Goal: Task Accomplishment & Management: Manage account settings

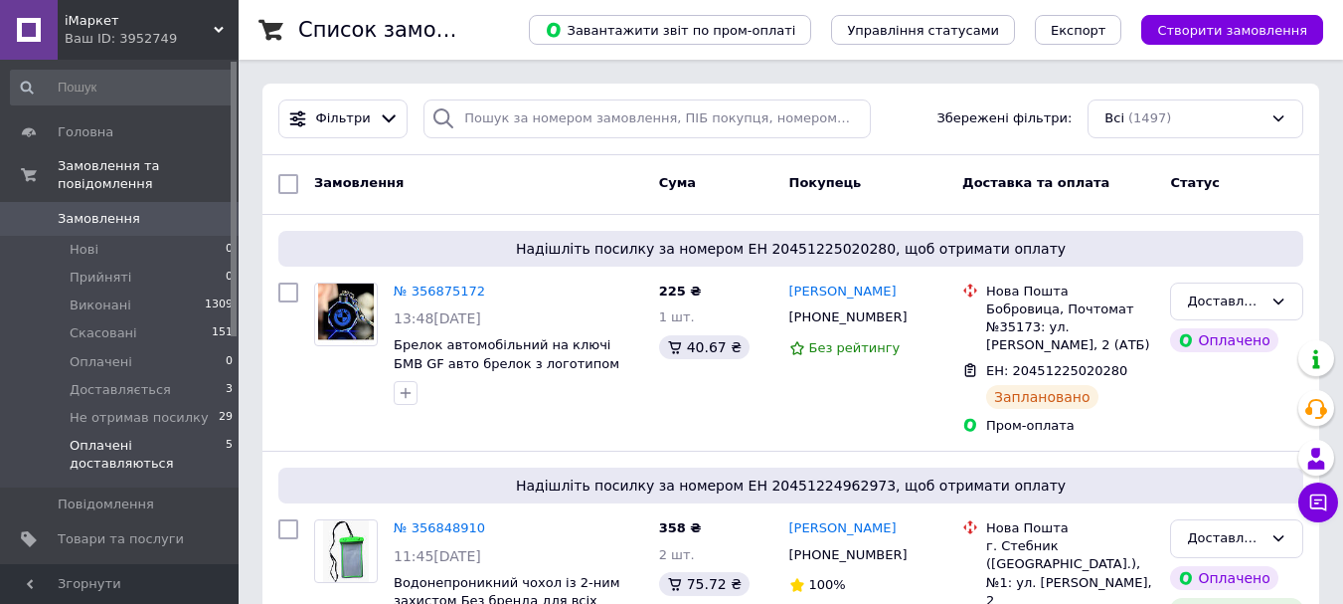
click at [204, 437] on span "Оплачені доставляються" at bounding box center [148, 455] width 156 height 36
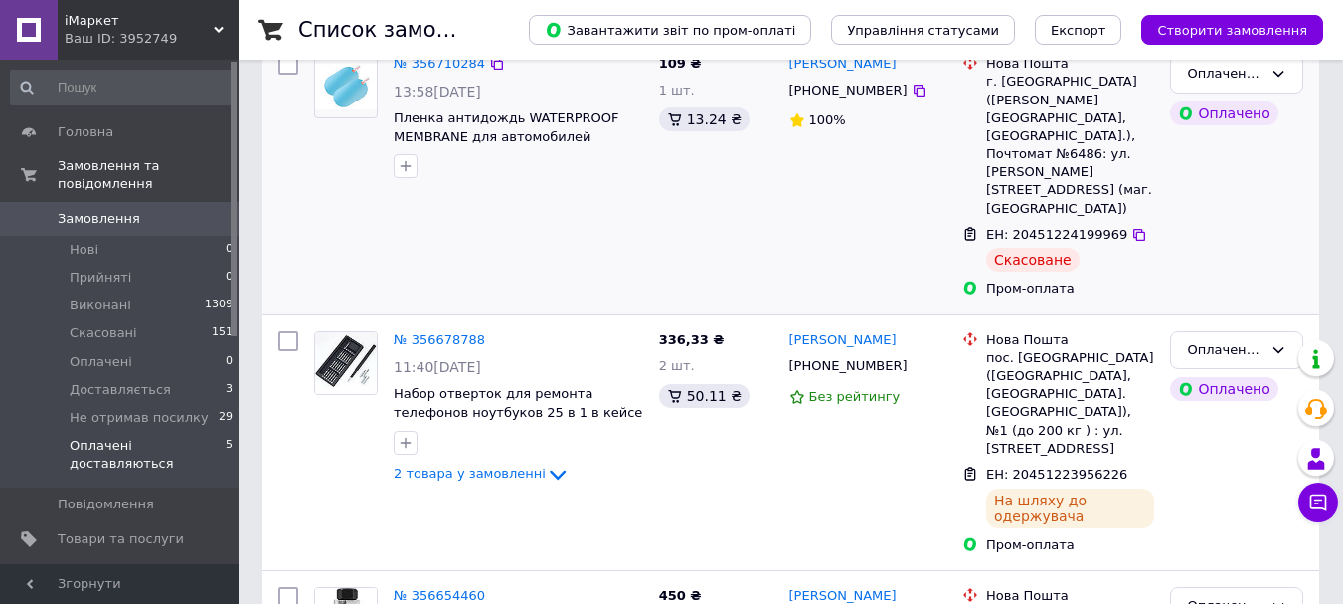
scroll to position [99, 0]
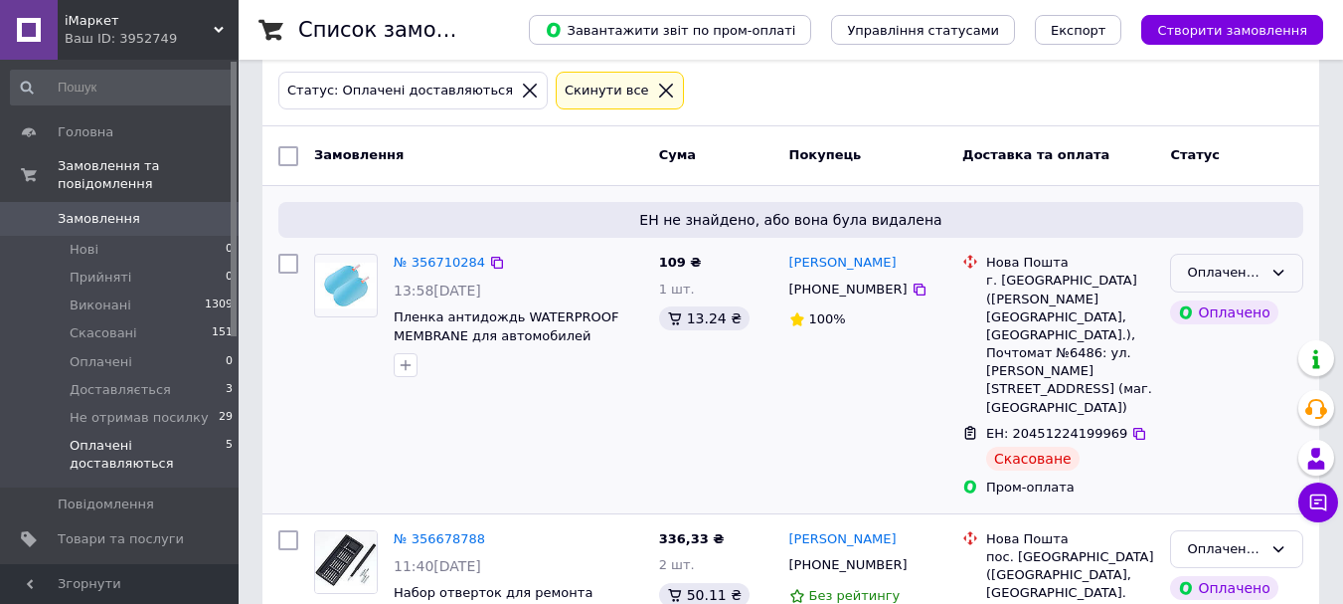
click at [1191, 284] on div "Оплачені доставляються" at bounding box center [1236, 273] width 133 height 39
click at [1232, 310] on li "Прийнято" at bounding box center [1236, 314] width 131 height 37
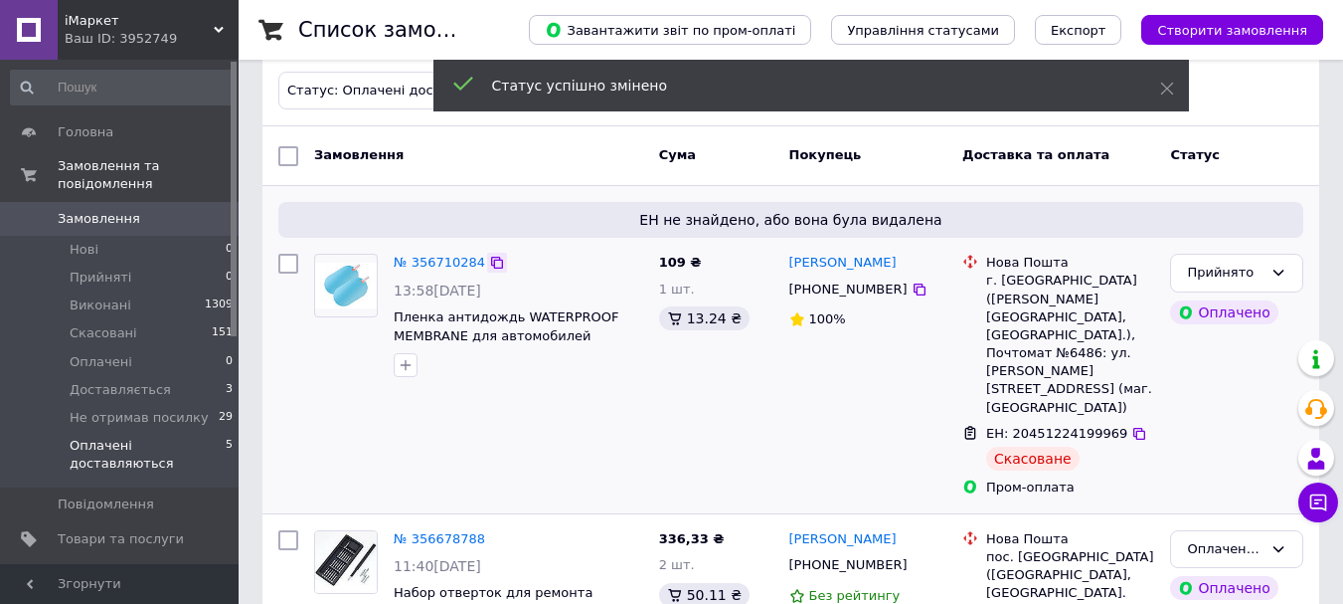
click at [493, 263] on icon at bounding box center [497, 263] width 16 height 16
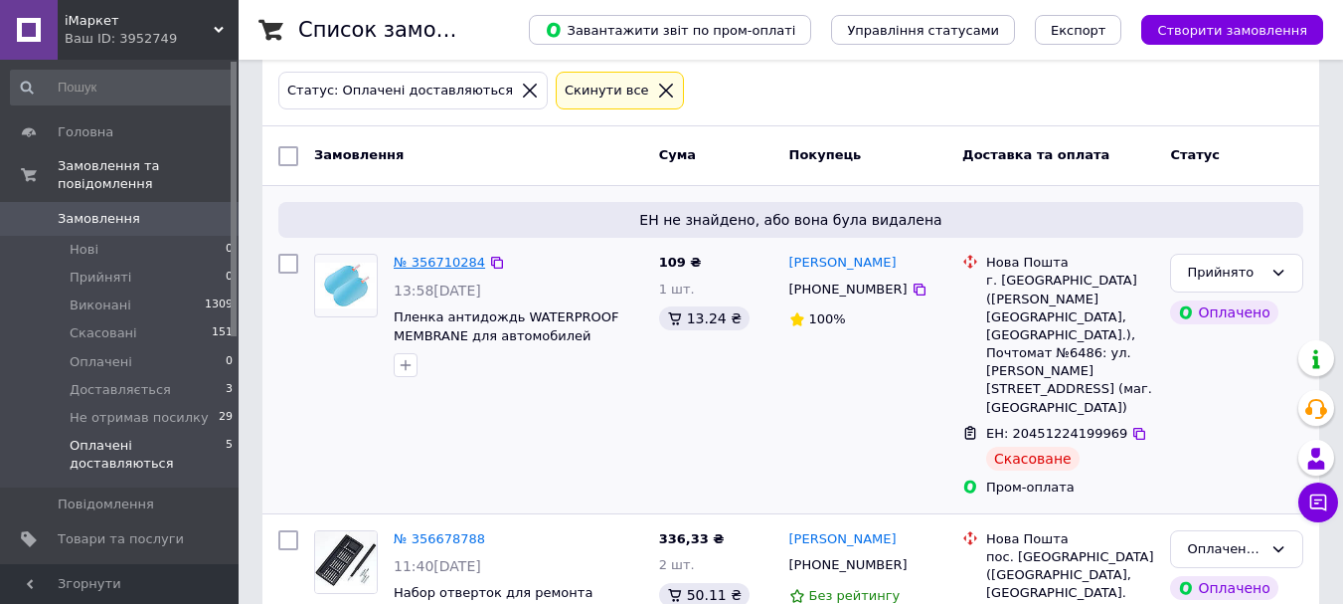
click at [432, 261] on link "№ 356710284" at bounding box center [439, 262] width 91 height 15
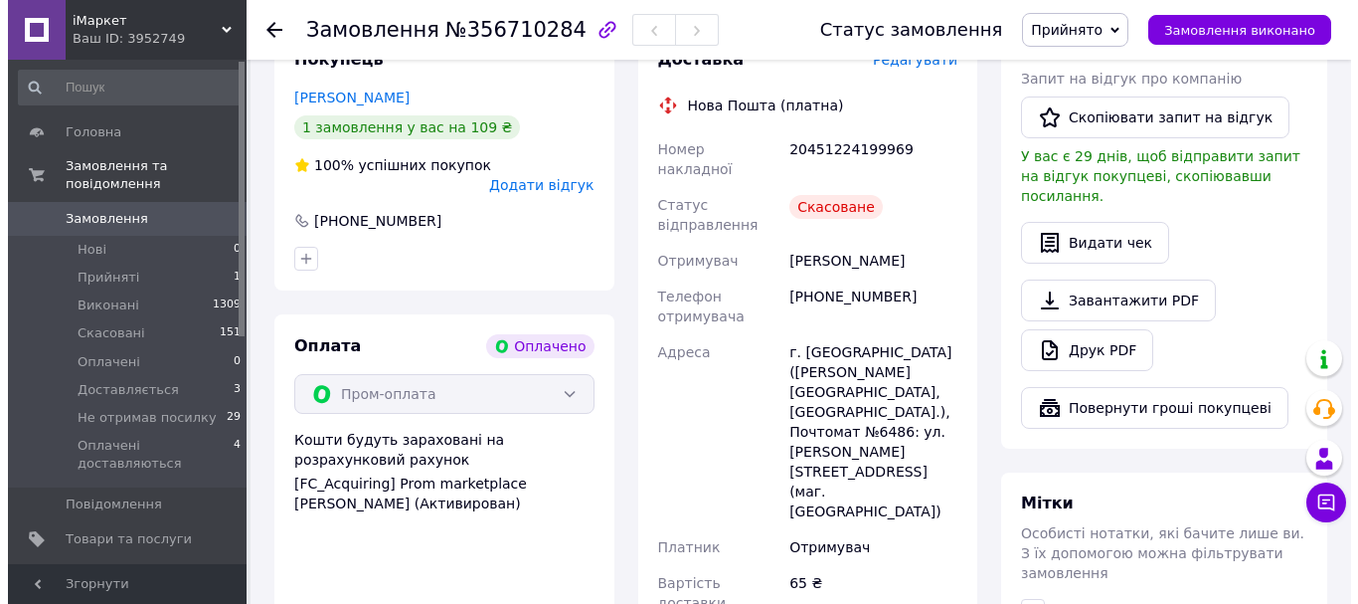
scroll to position [398, 0]
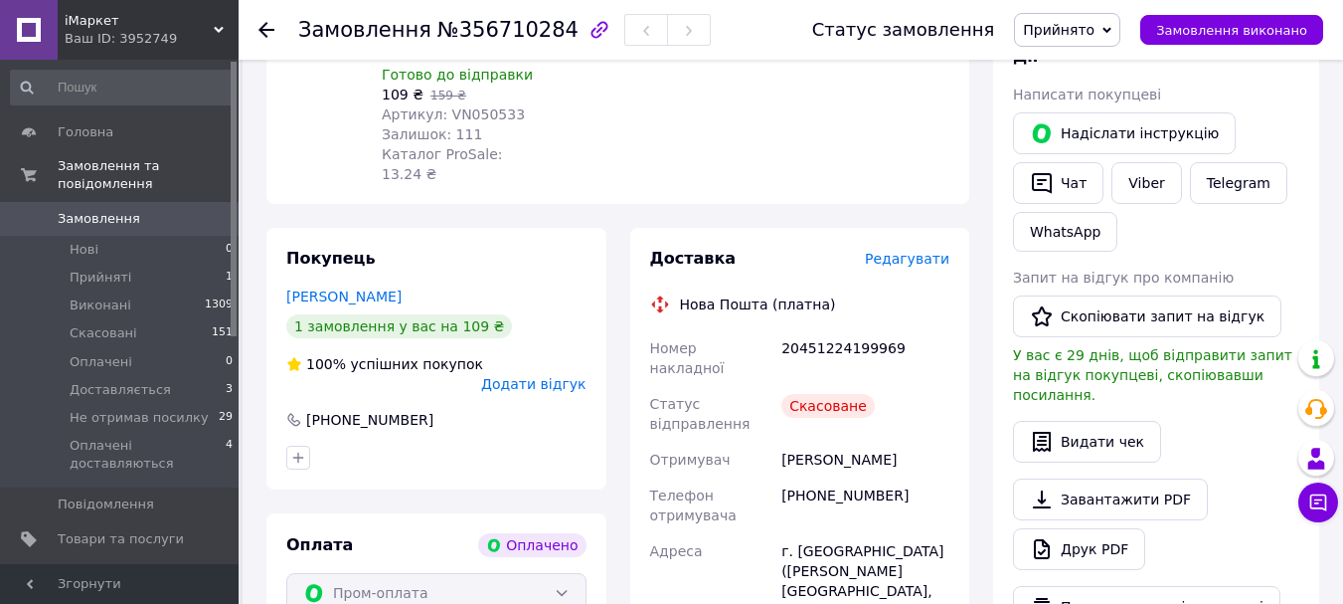
click at [934, 251] on span "Редагувати" at bounding box center [907, 259] width 85 height 16
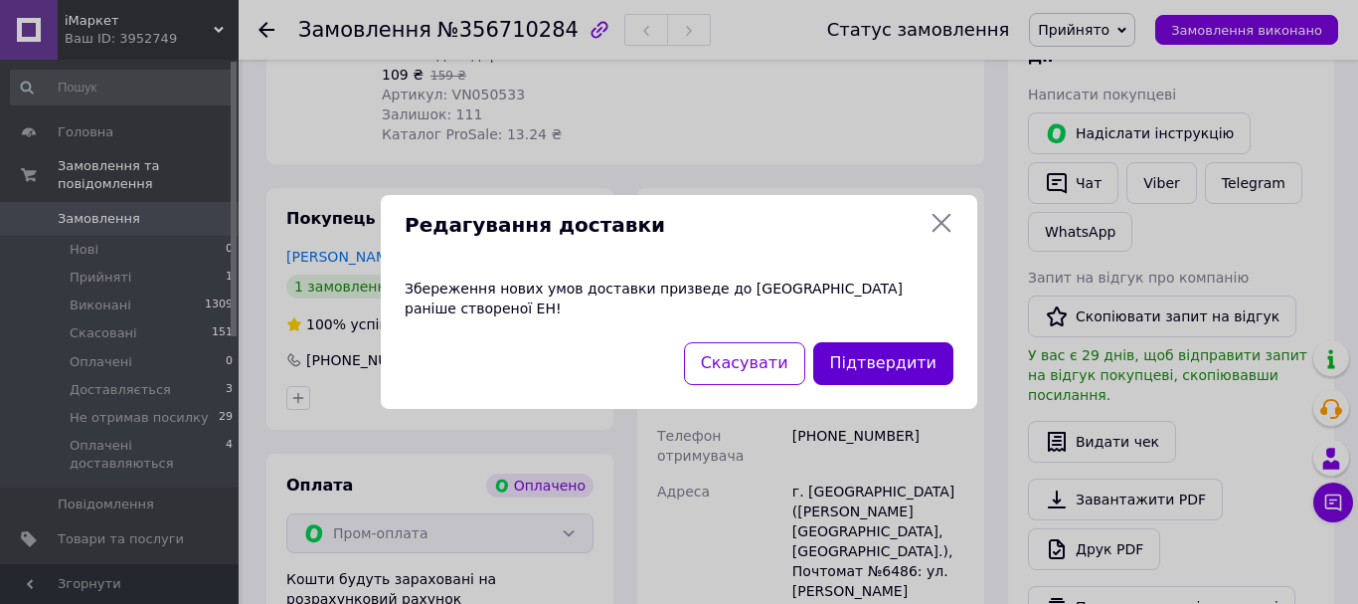
click at [876, 348] on button "Підтвердити" at bounding box center [883, 363] width 140 height 43
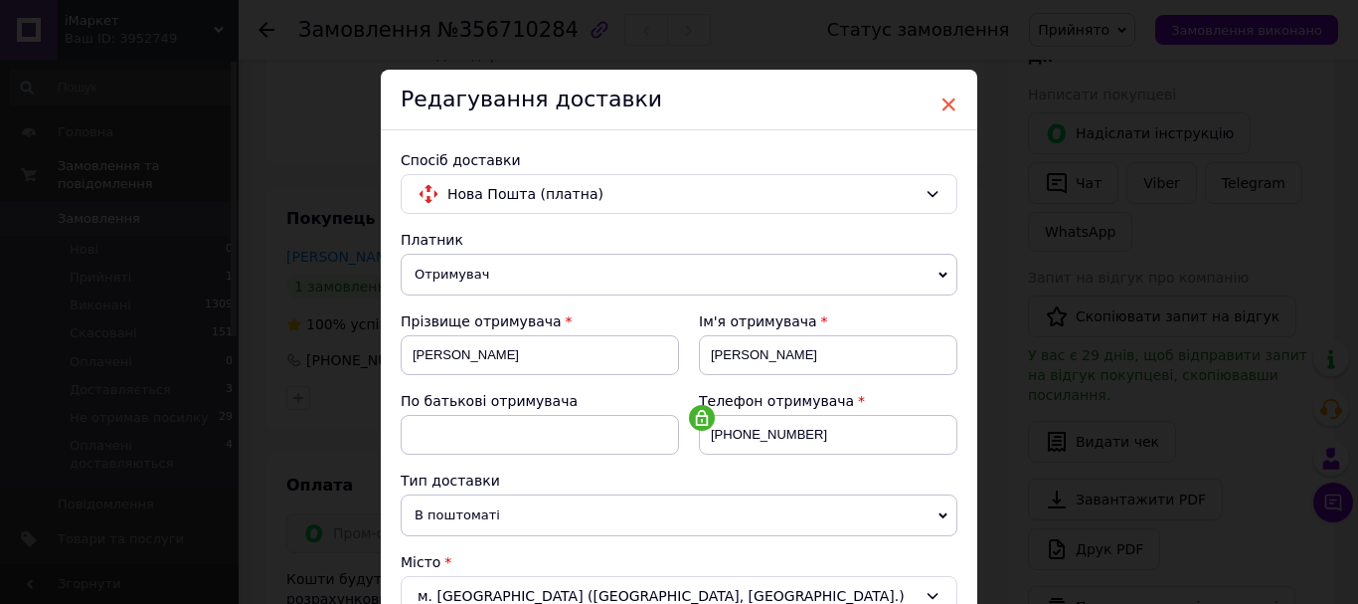
click at [951, 110] on span "×" at bounding box center [949, 105] width 18 height 34
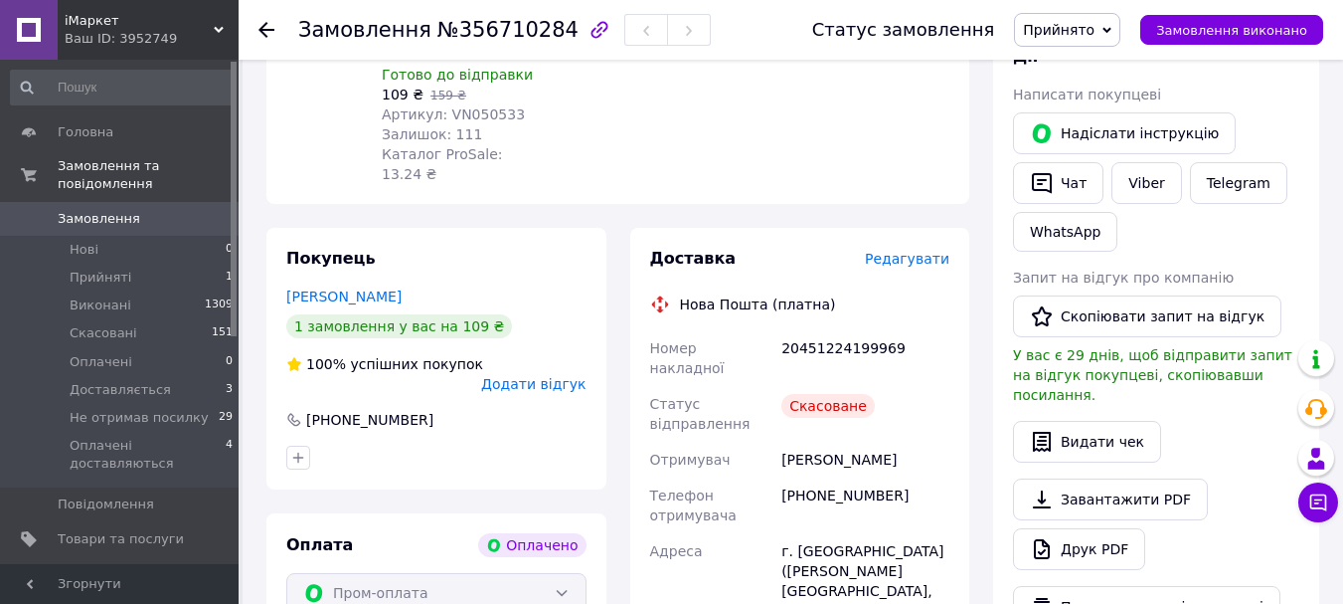
click at [917, 251] on span "Редагувати" at bounding box center [907, 259] width 85 height 16
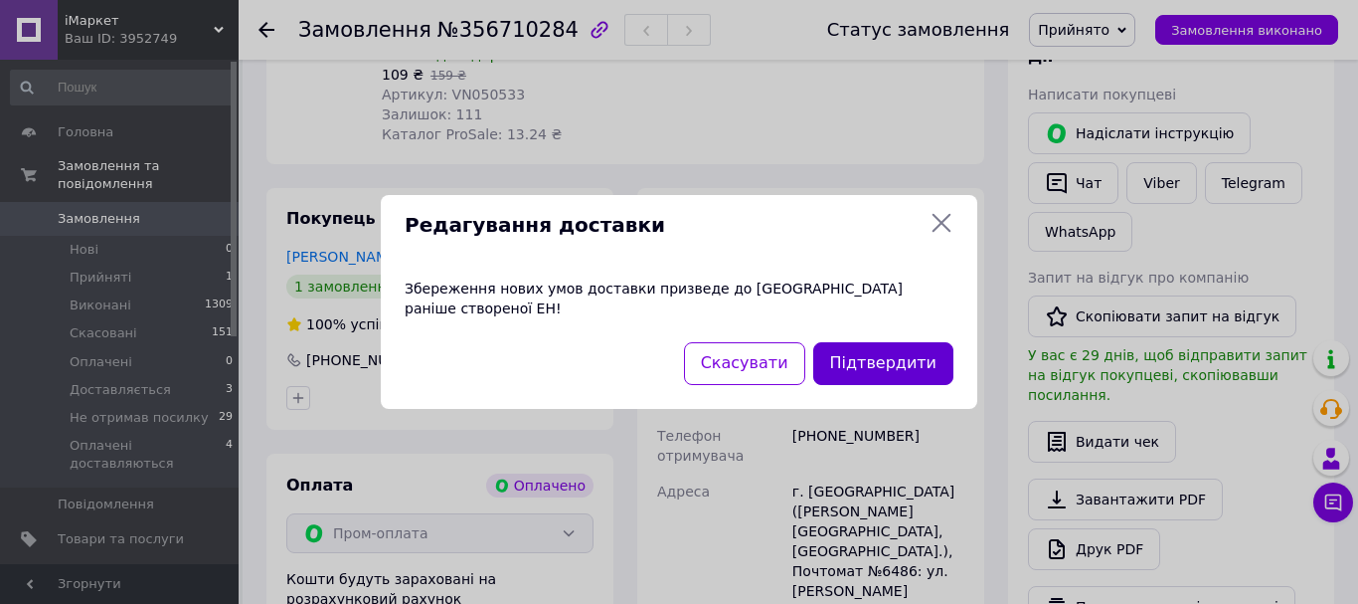
click at [876, 349] on button "Підтвердити" at bounding box center [883, 363] width 140 height 43
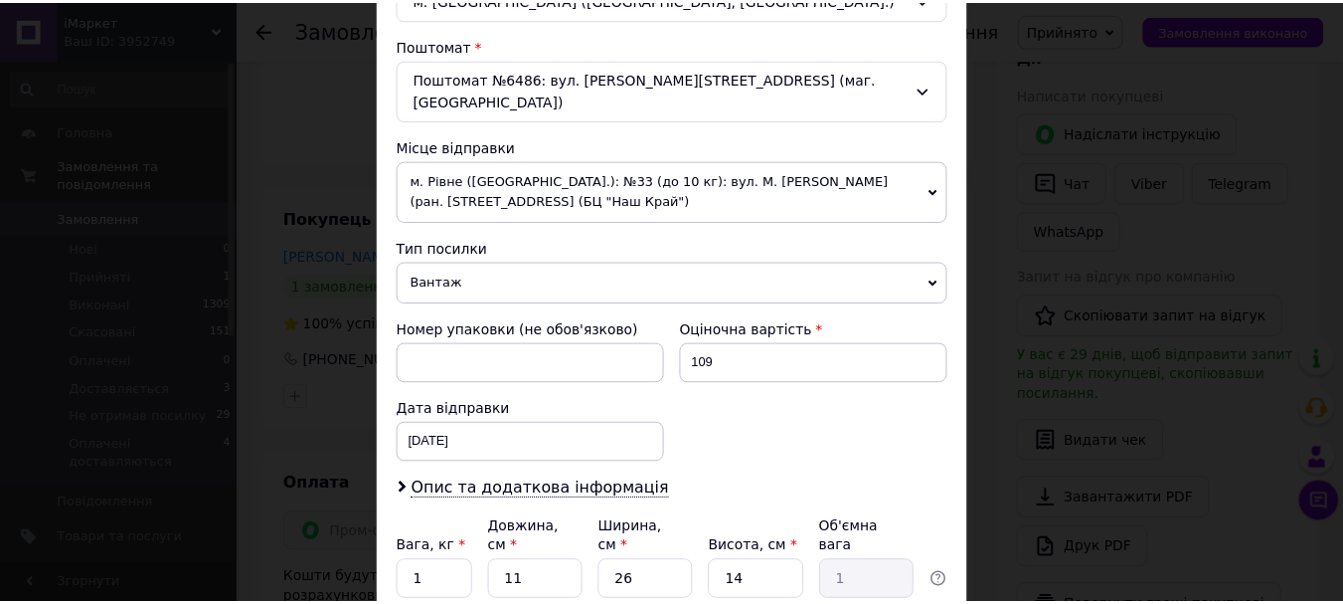
scroll to position [737, 0]
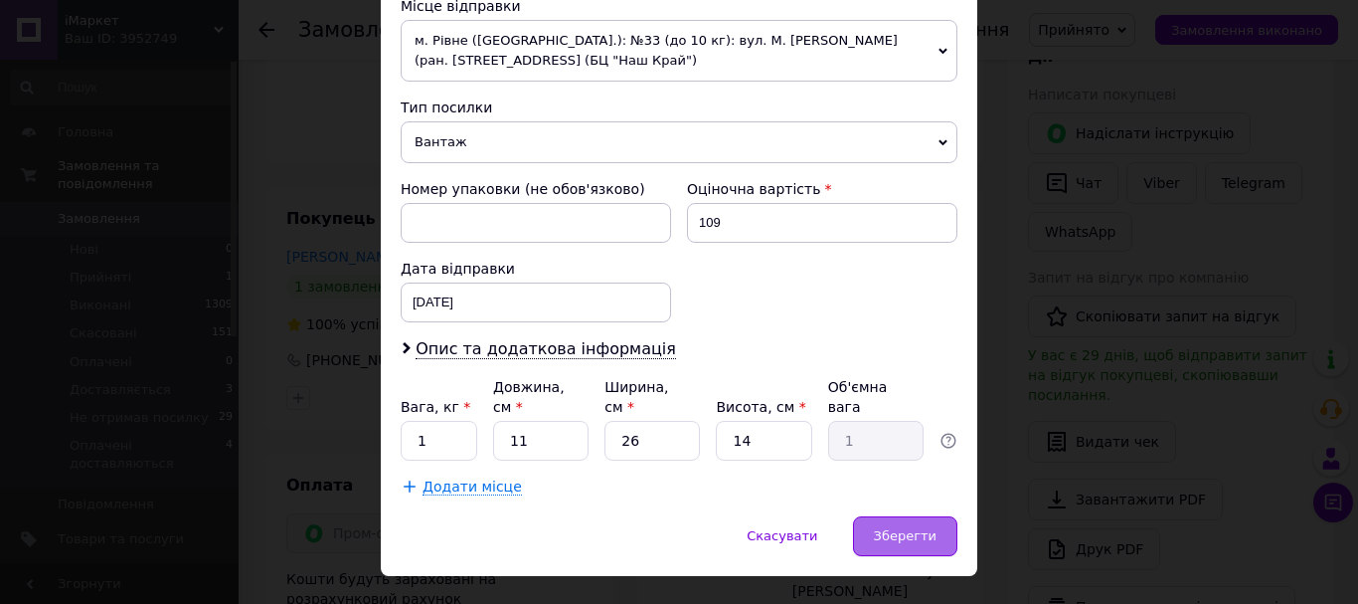
click at [882, 528] on span "Зберегти" at bounding box center [905, 535] width 63 height 15
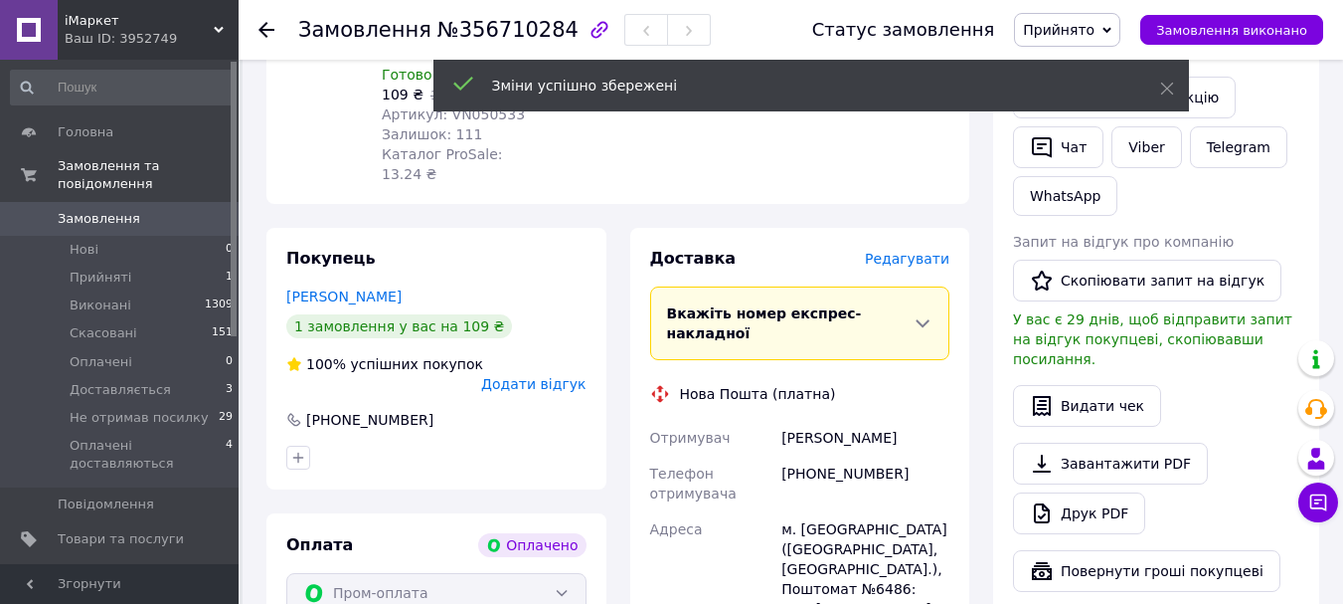
scroll to position [795, 0]
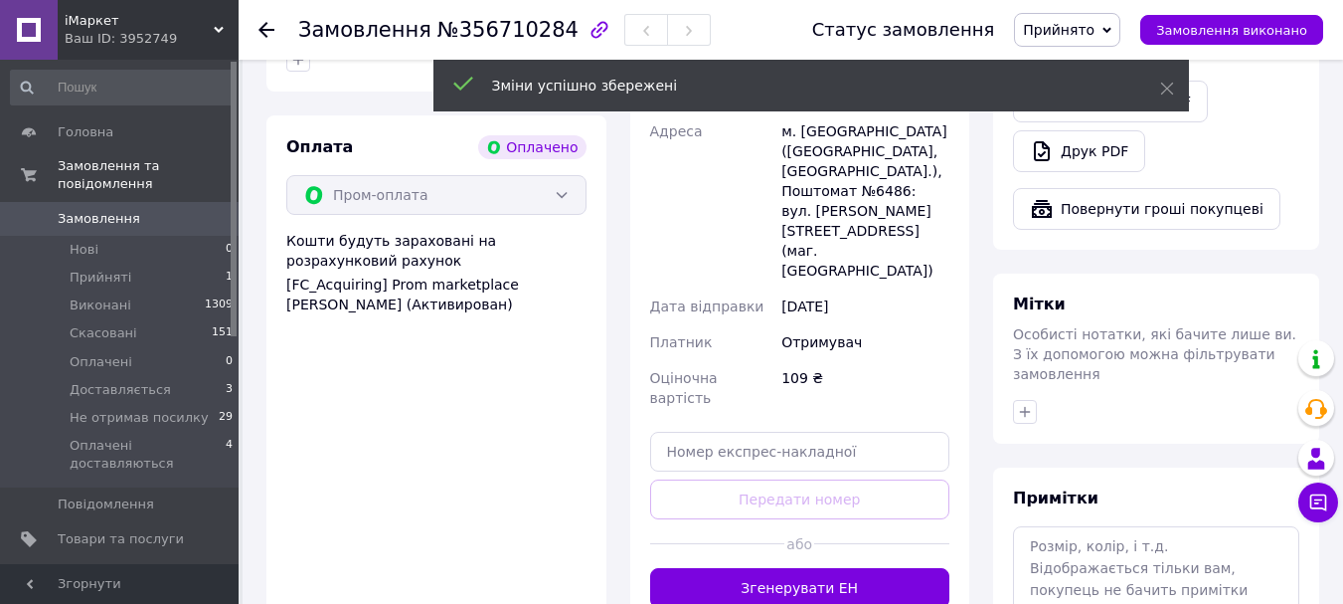
click at [832, 347] on div "Доставка [PERSON_NAME] Вкажіть номер експрес-накладної Обов'язково введіть номе…" at bounding box center [800, 229] width 300 height 758
click at [835, 360] on div "Доставка [PERSON_NAME] Вкажіть номер експрес-накладної Обов'язково введіть номе…" at bounding box center [800, 229] width 300 height 758
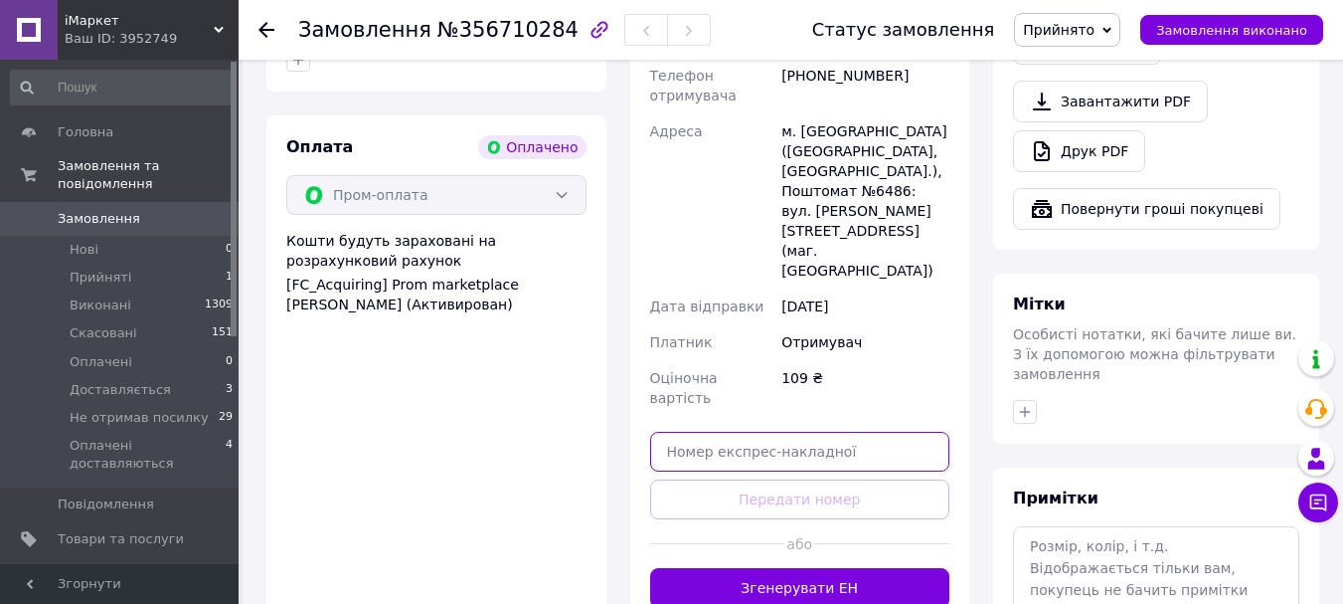
click at [774, 432] on input "text" at bounding box center [800, 452] width 300 height 40
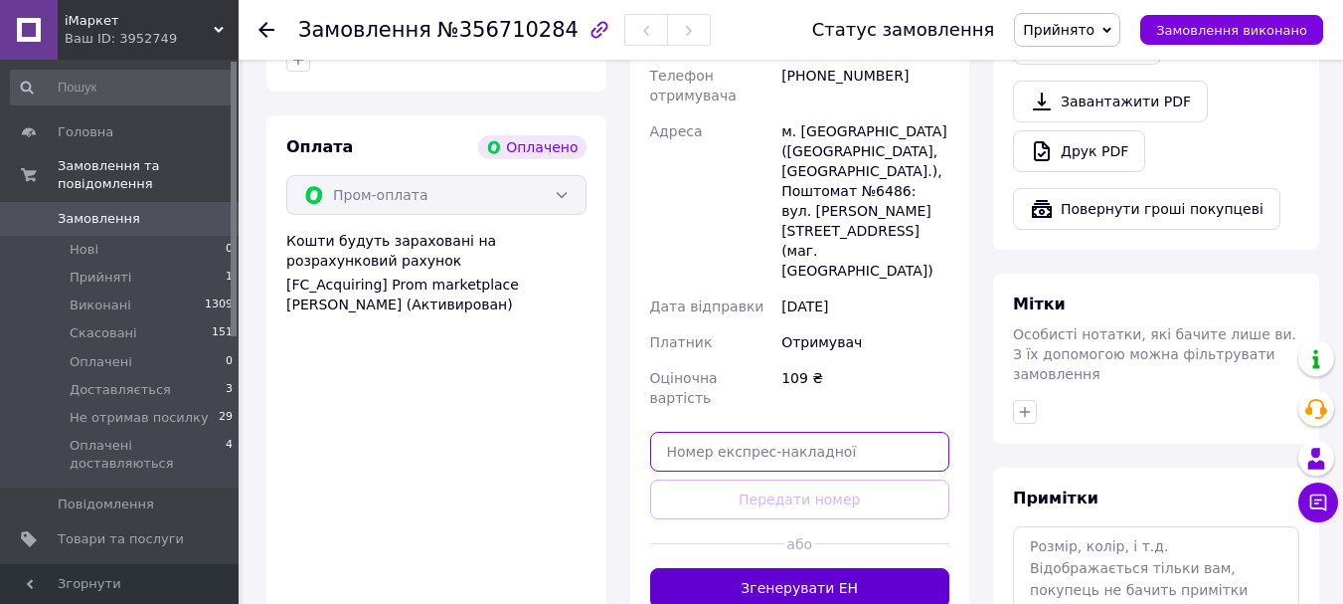
paste input "20451225213267"
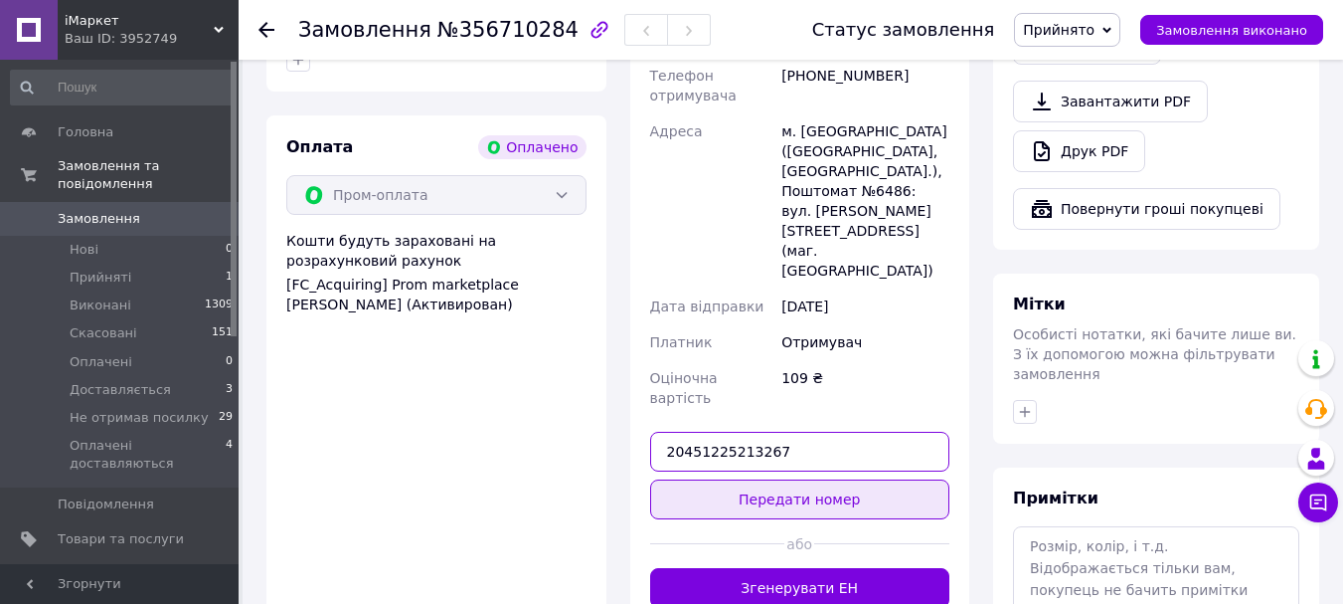
type input "20451225213267"
click at [846, 479] on button "Передати номер" at bounding box center [800, 499] width 300 height 40
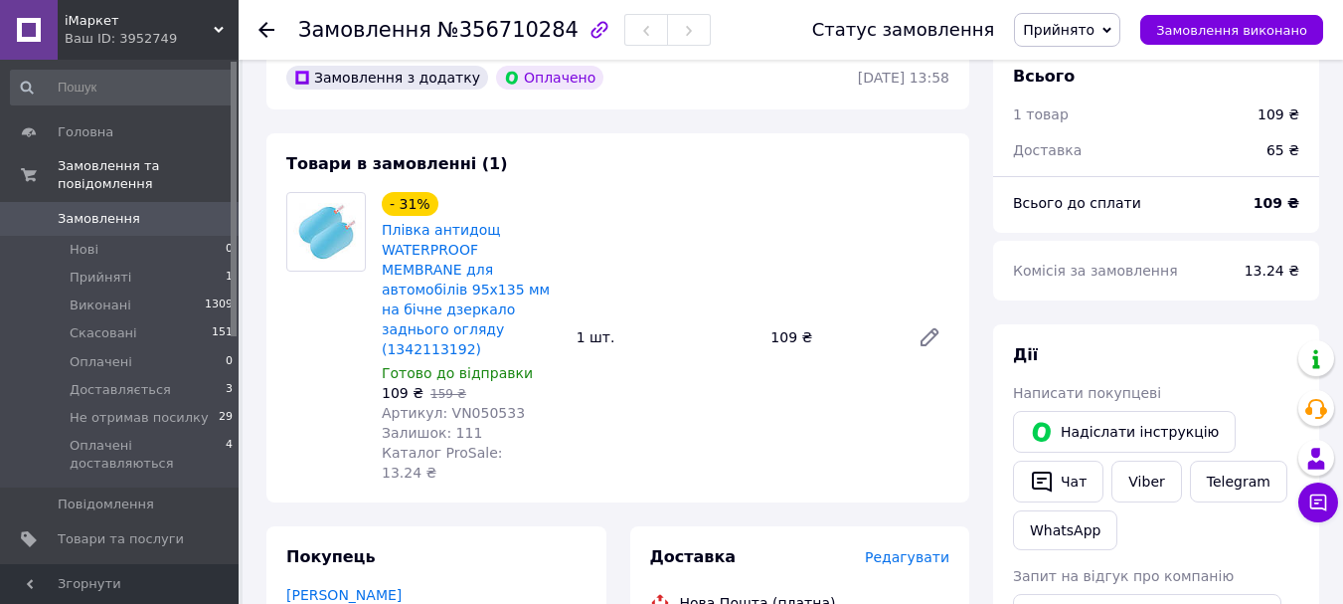
scroll to position [0, 0]
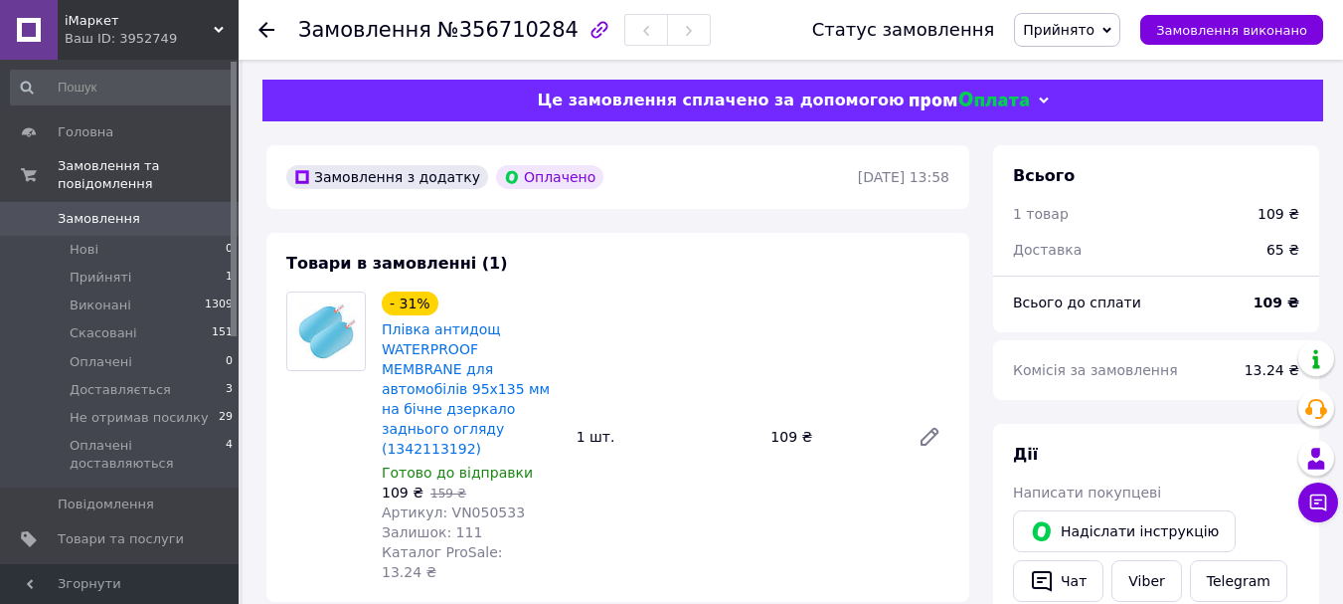
click at [1083, 33] on span "Прийнято" at bounding box center [1059, 30] width 72 height 16
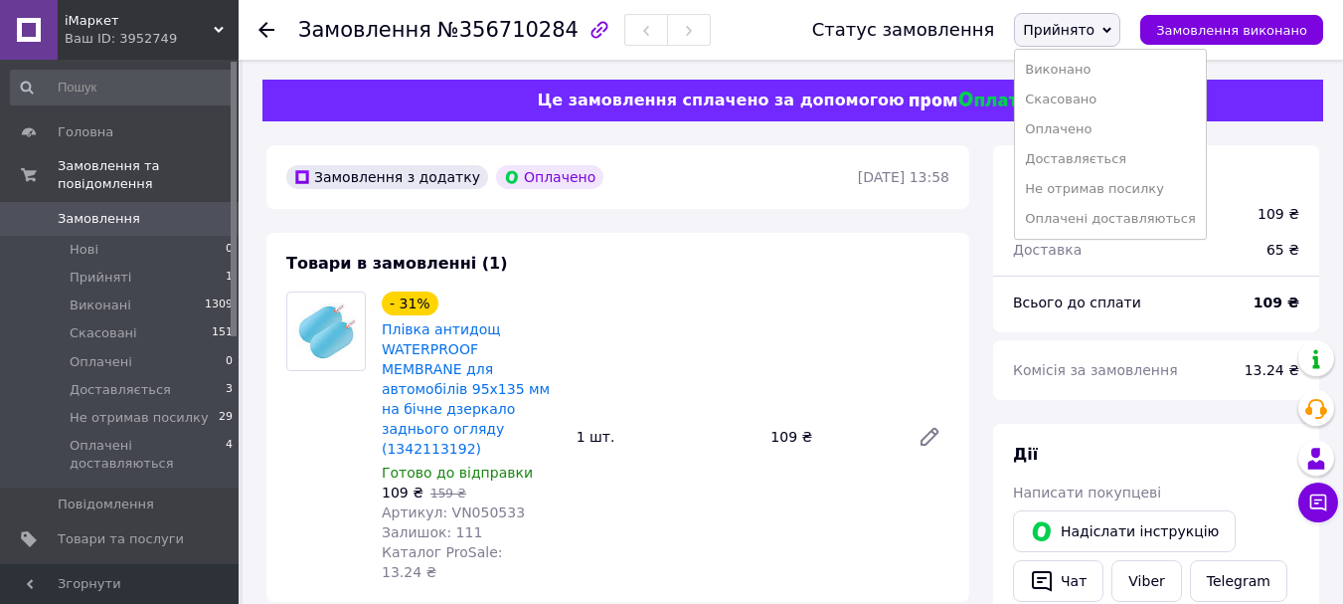
click at [1094, 236] on ul "Виконано Скасовано Оплачено Доставляється Не отримав посилку Оплачені доставляю…" at bounding box center [1110, 144] width 193 height 191
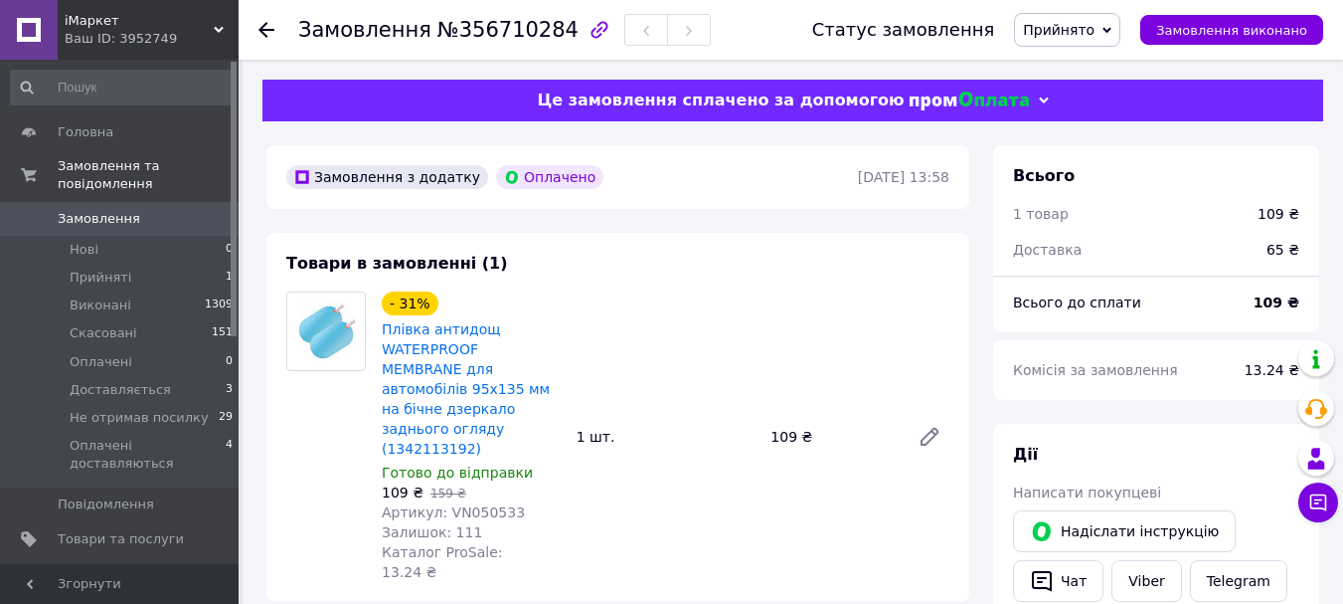
click at [1088, 33] on span "Прийнято" at bounding box center [1059, 30] width 72 height 16
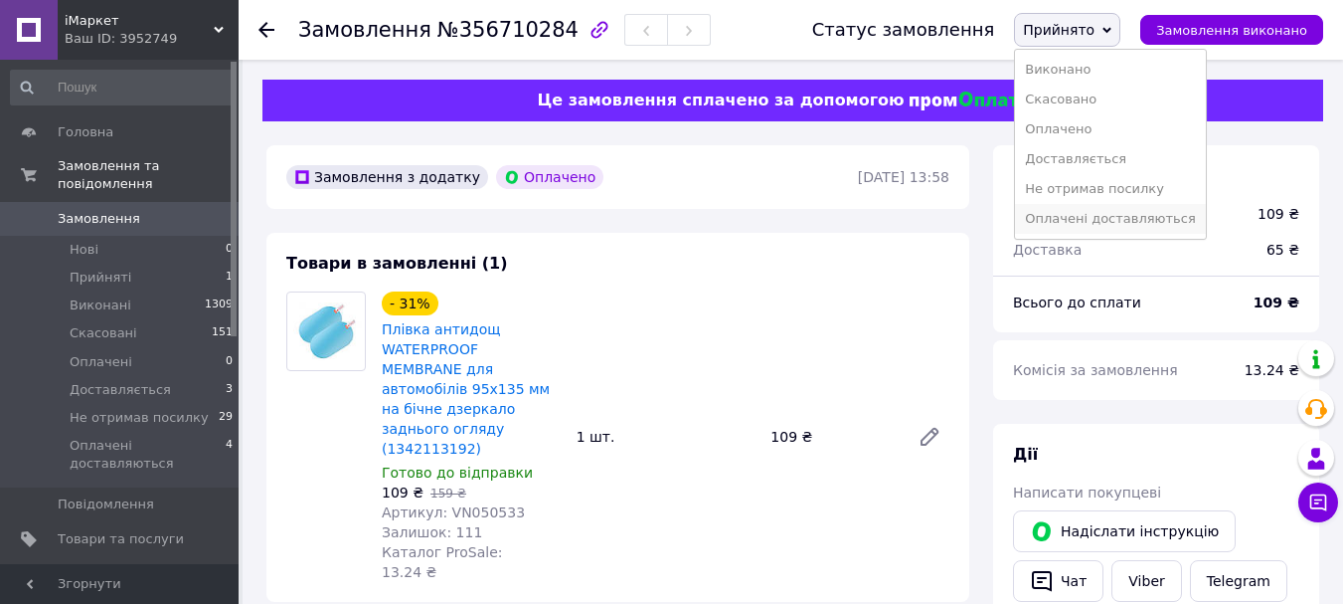
click at [1090, 213] on li "Оплачені доставляються" at bounding box center [1110, 219] width 191 height 30
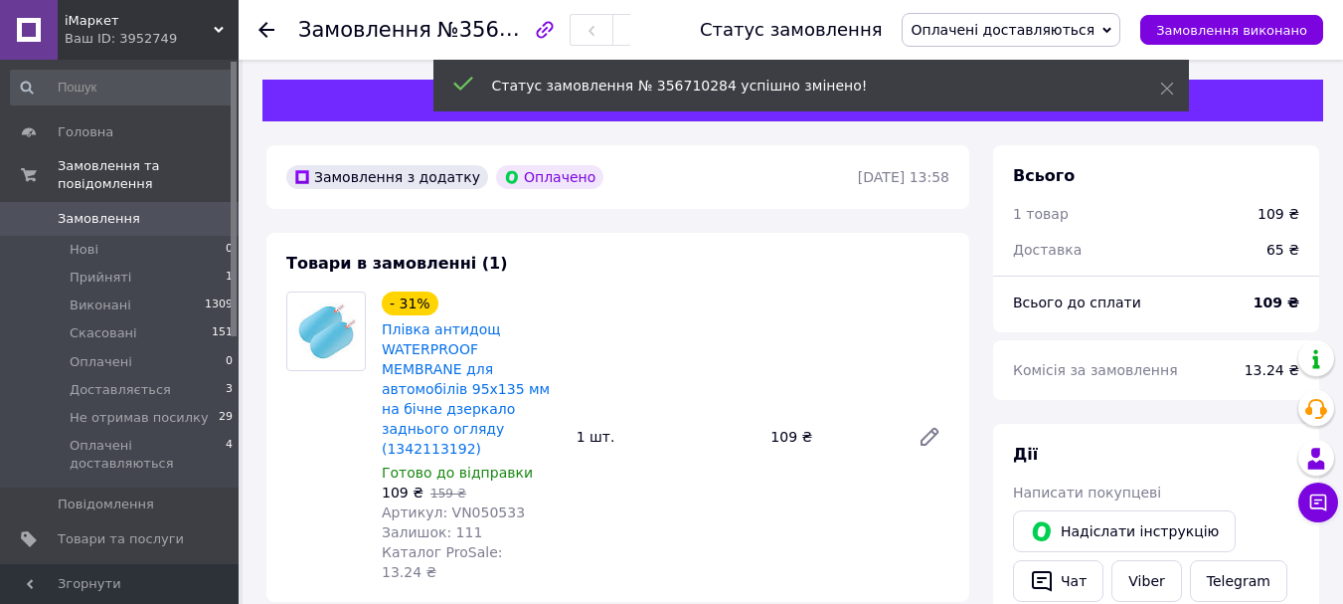
scroll to position [32, 0]
